Goal: Task Accomplishment & Management: Manage account settings

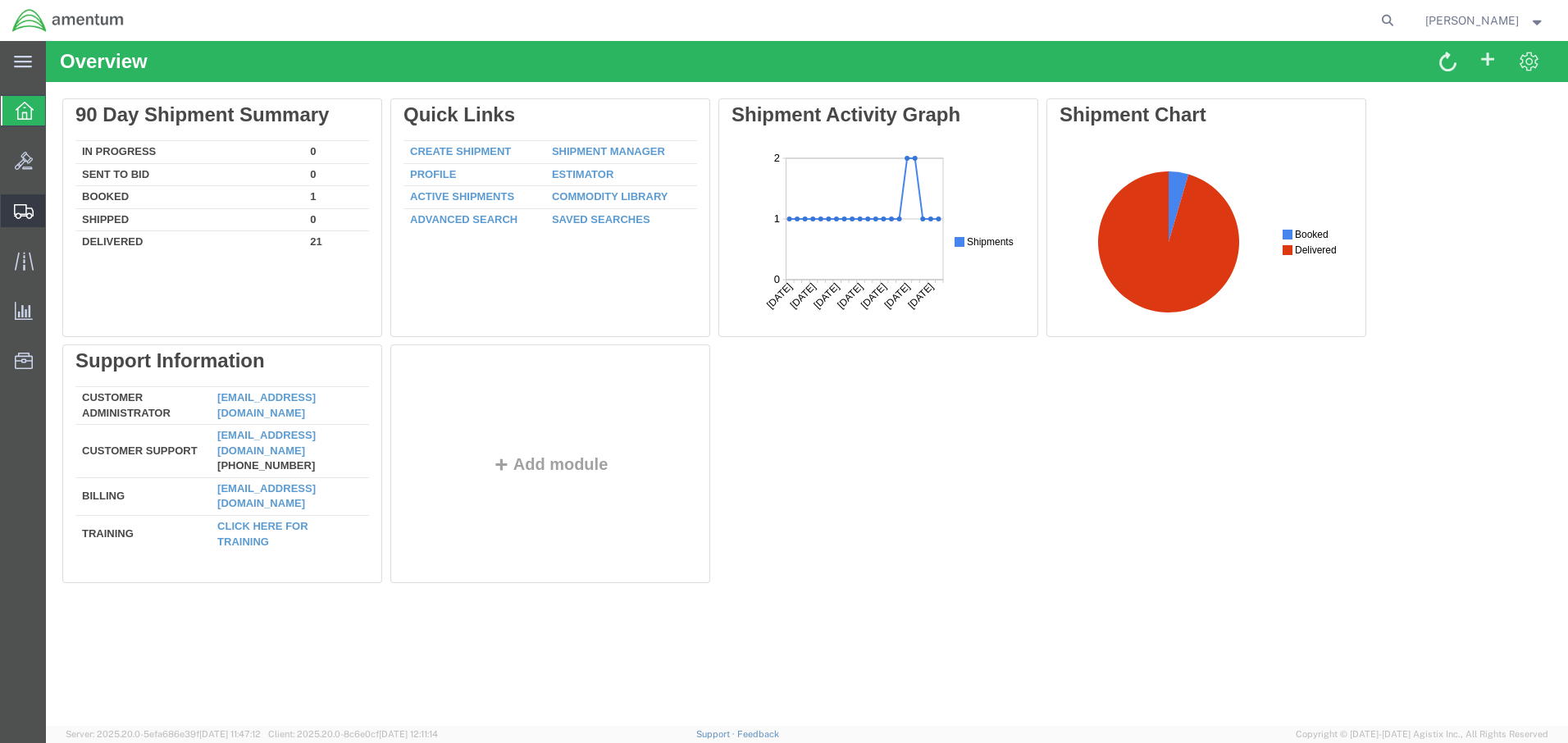
click at [57, 211] on span "Shipments" at bounding box center [51, 210] width 11 height 33
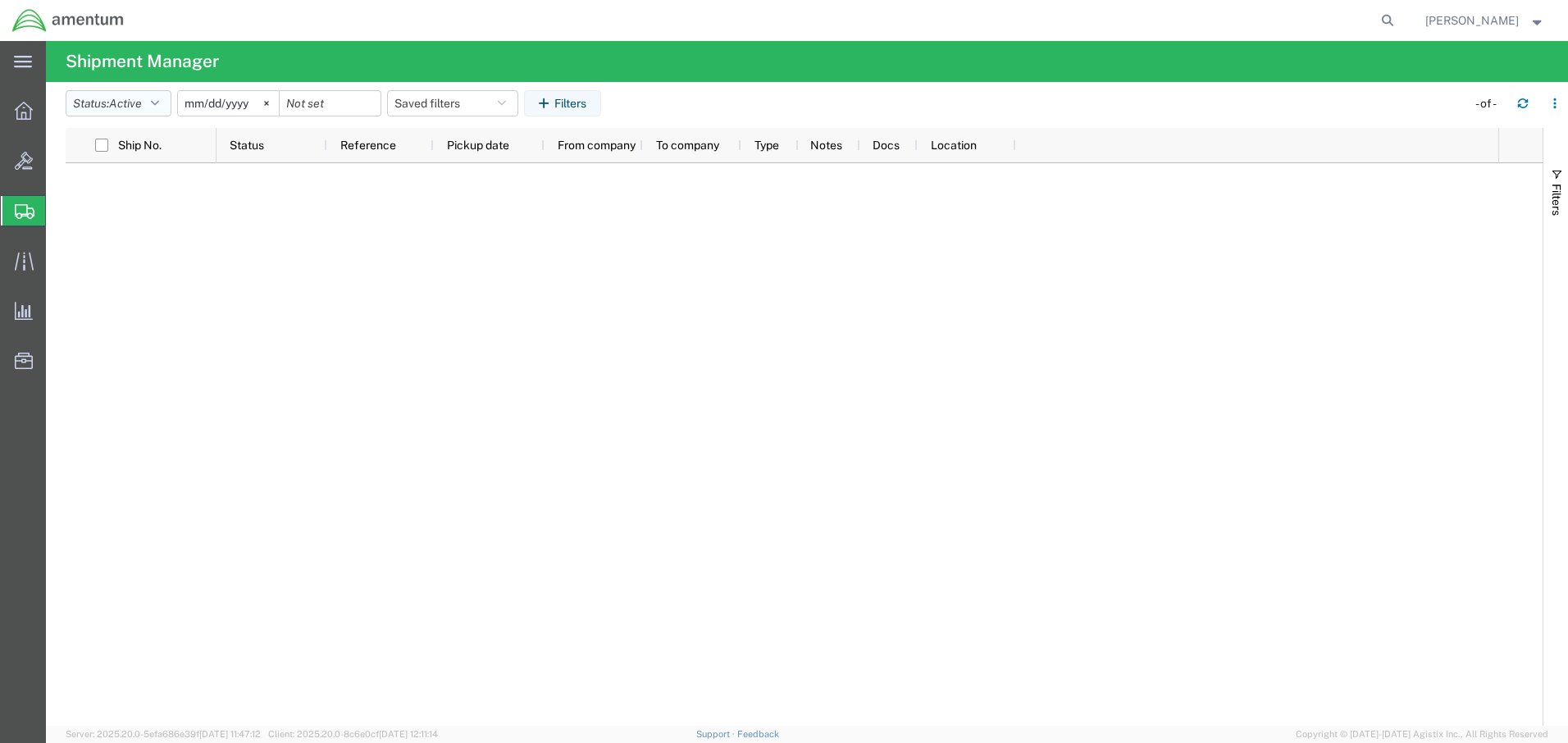
click at [165, 102] on button "Status: Active" at bounding box center [118, 103] width 106 height 27
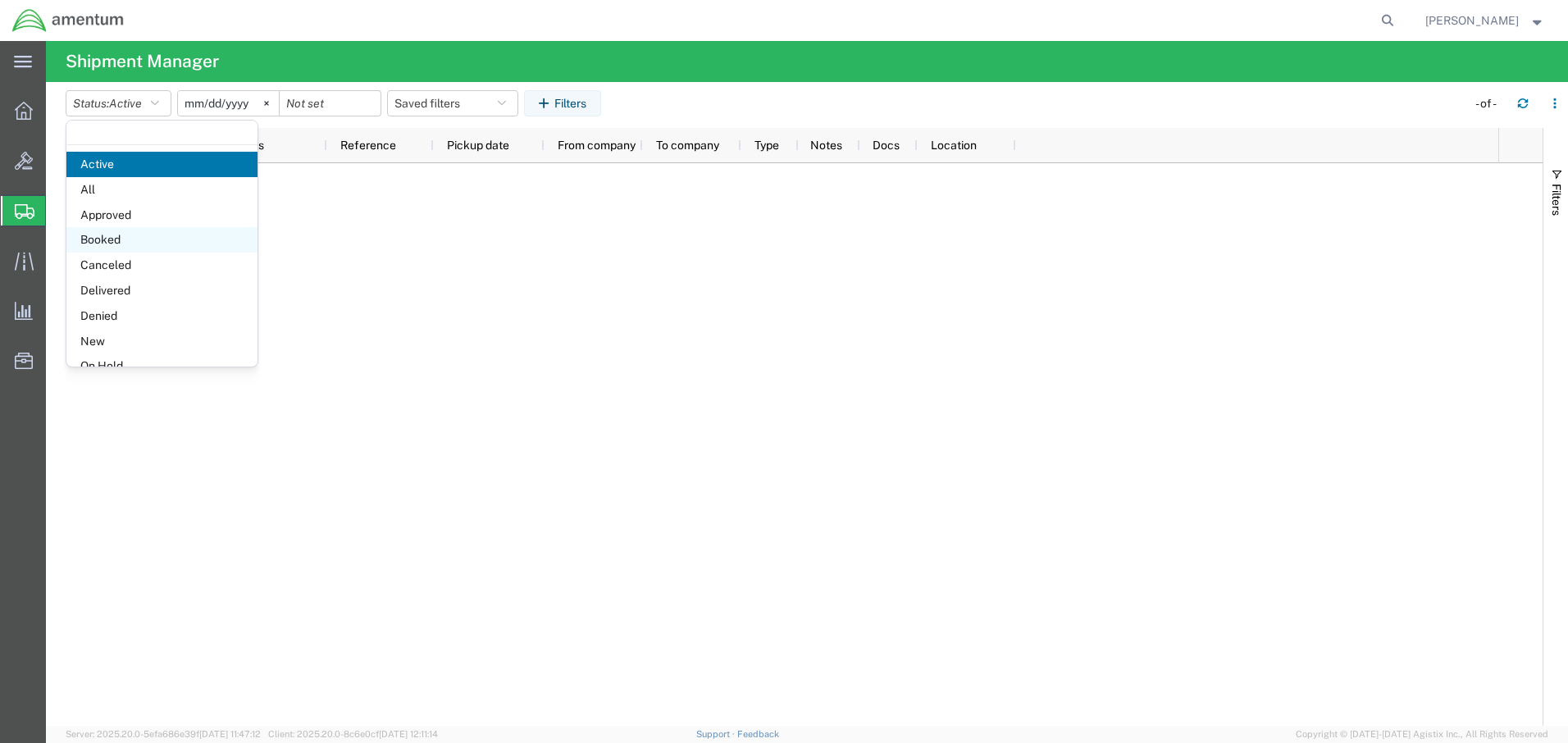
click at [143, 238] on span "Booked" at bounding box center [161, 241] width 191 height 26
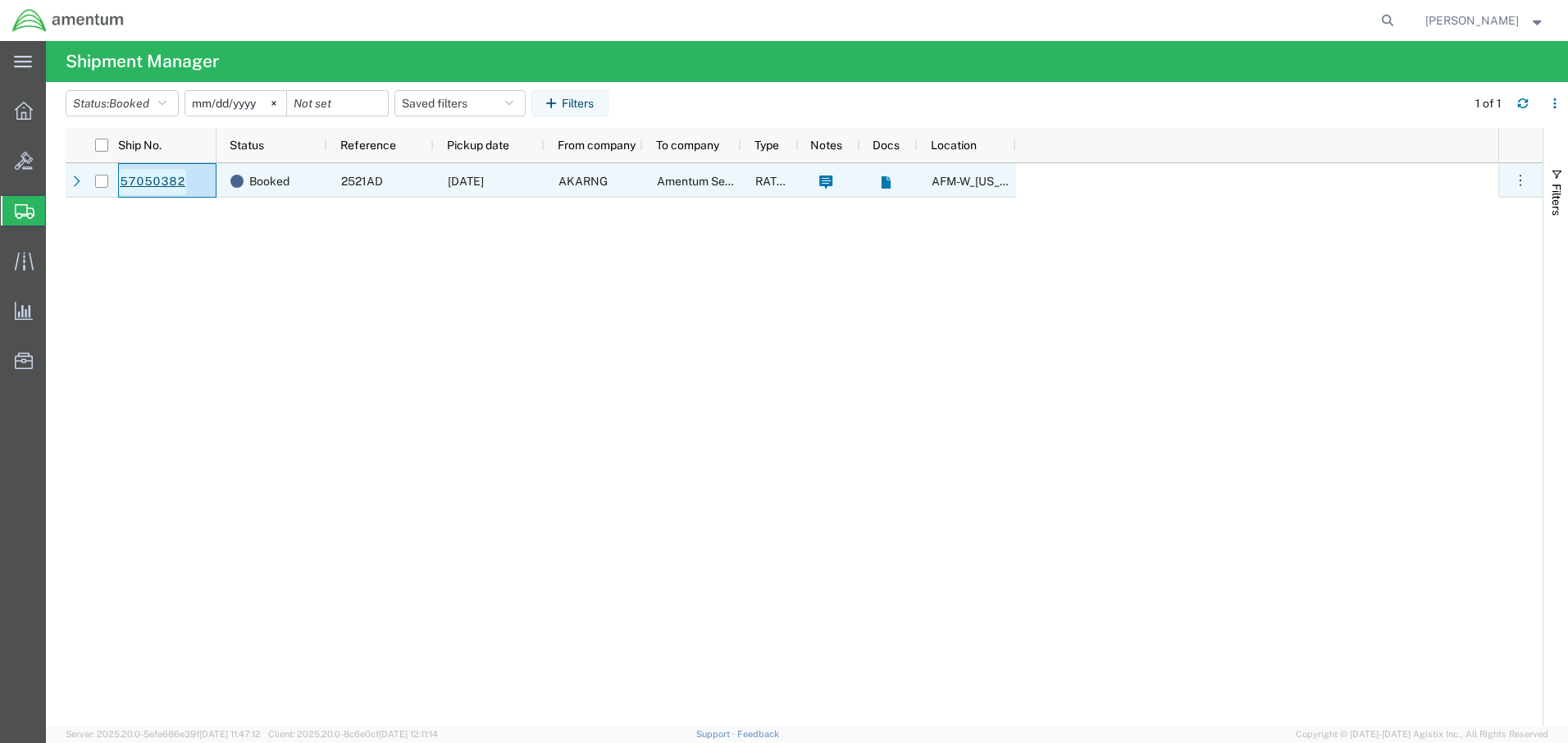
click at [160, 180] on link "57050382" at bounding box center [152, 182] width 67 height 27
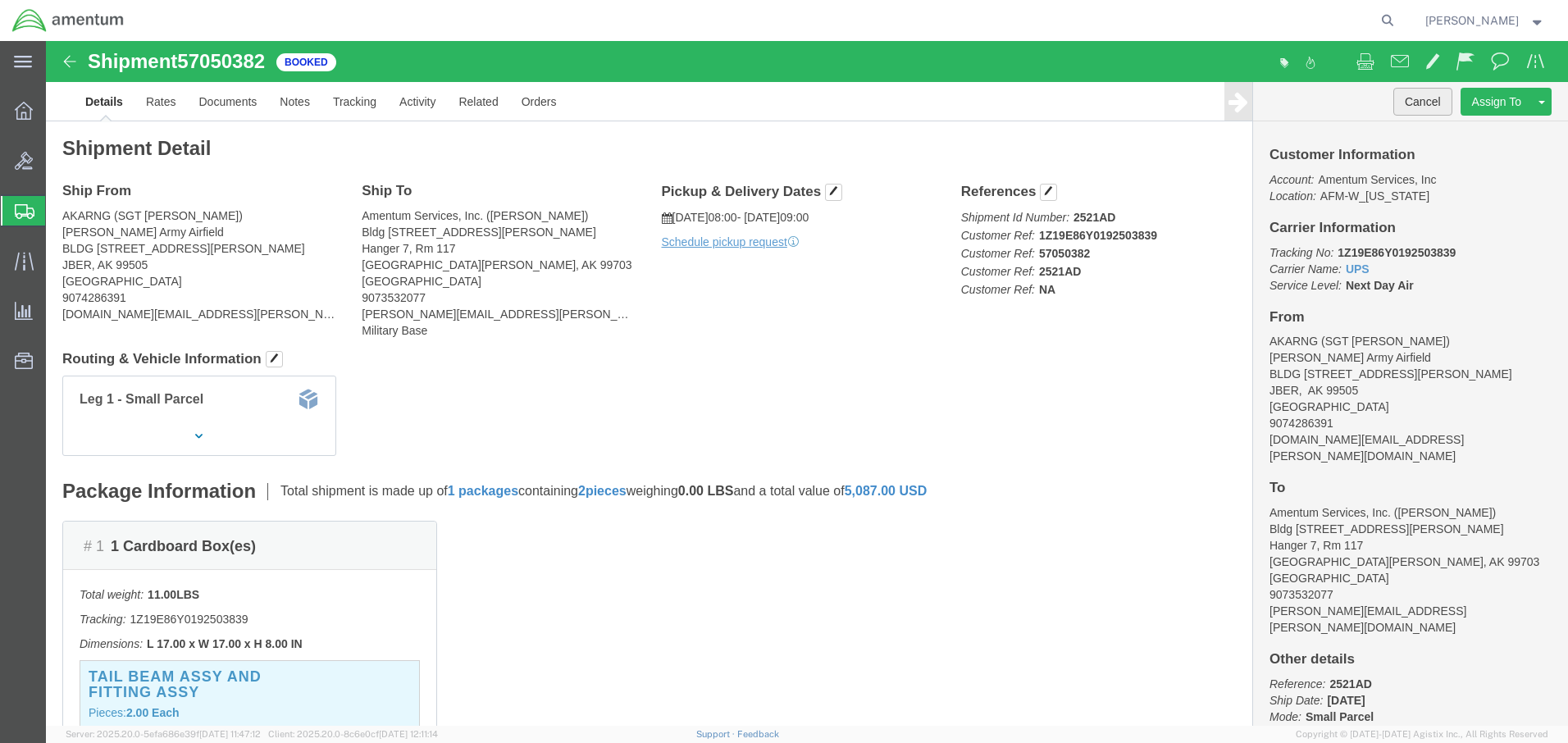
click button "Cancel"
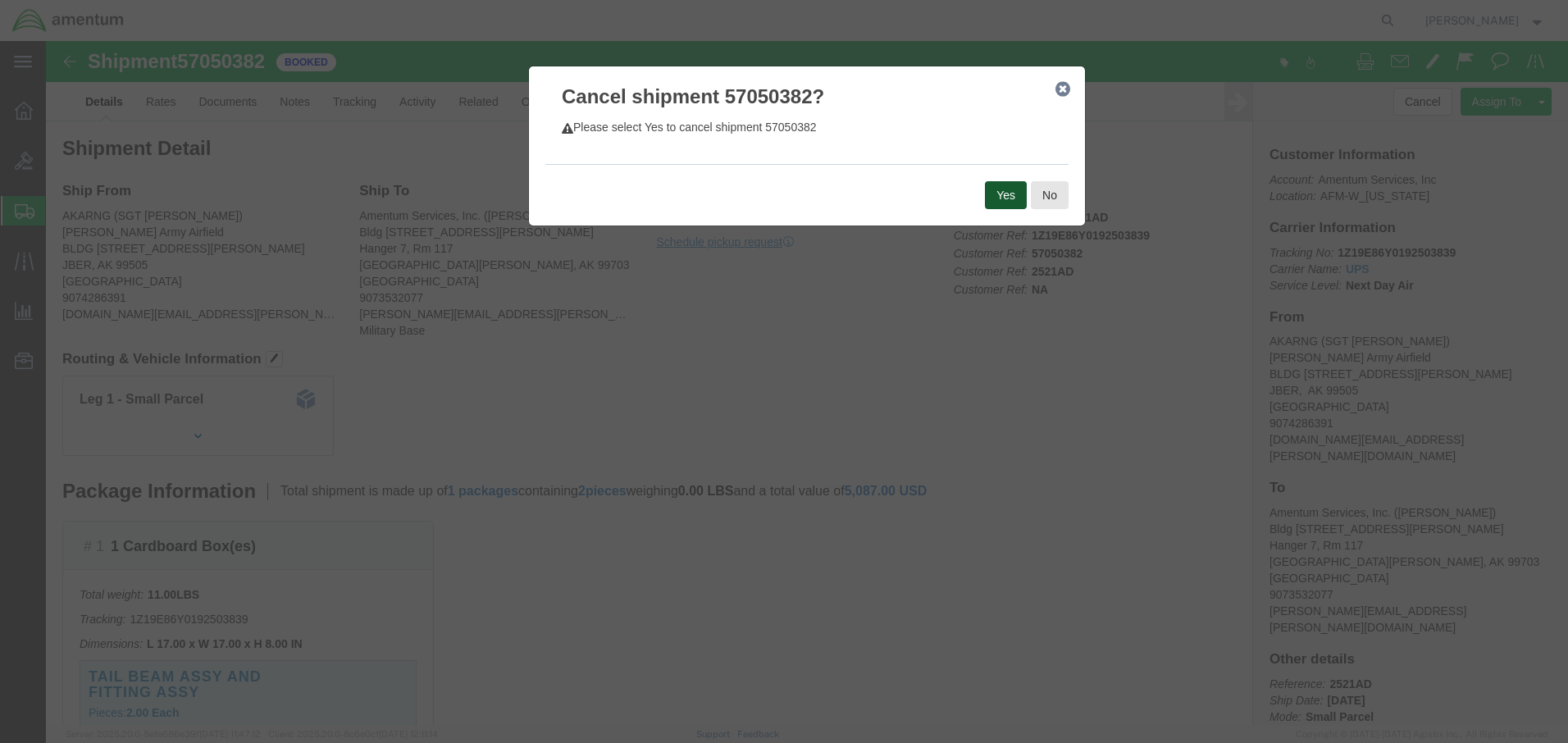
click button "Yes"
